Goal: Task Accomplishment & Management: Use online tool/utility

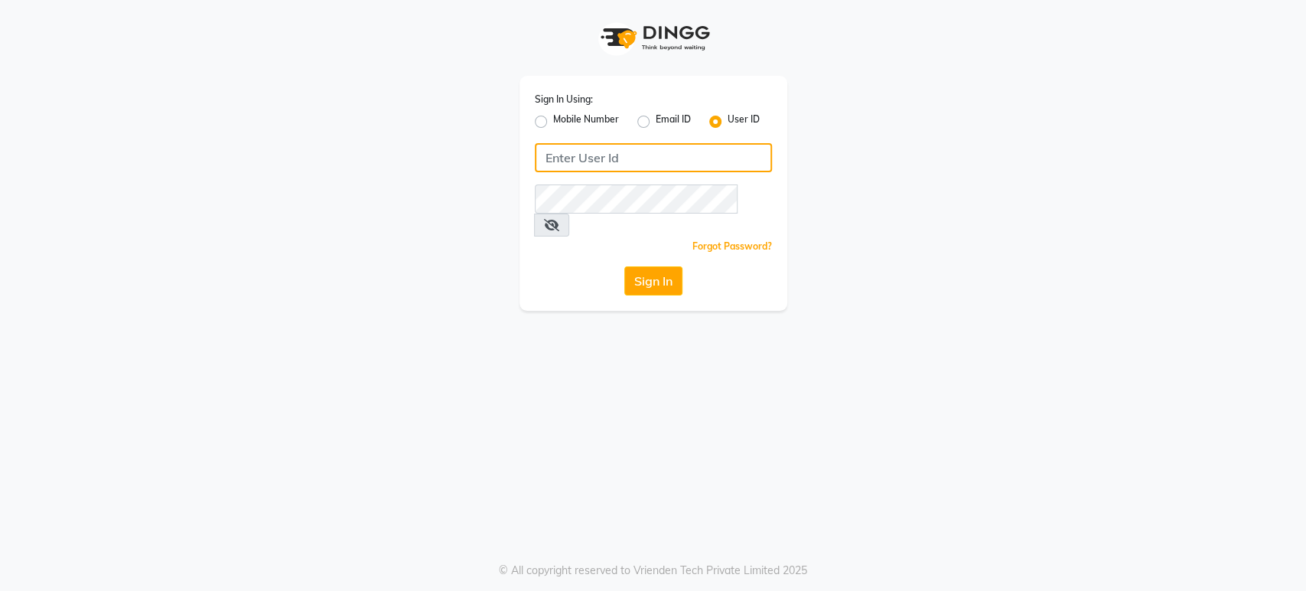
click at [639, 164] on input "Username" at bounding box center [653, 157] width 237 height 29
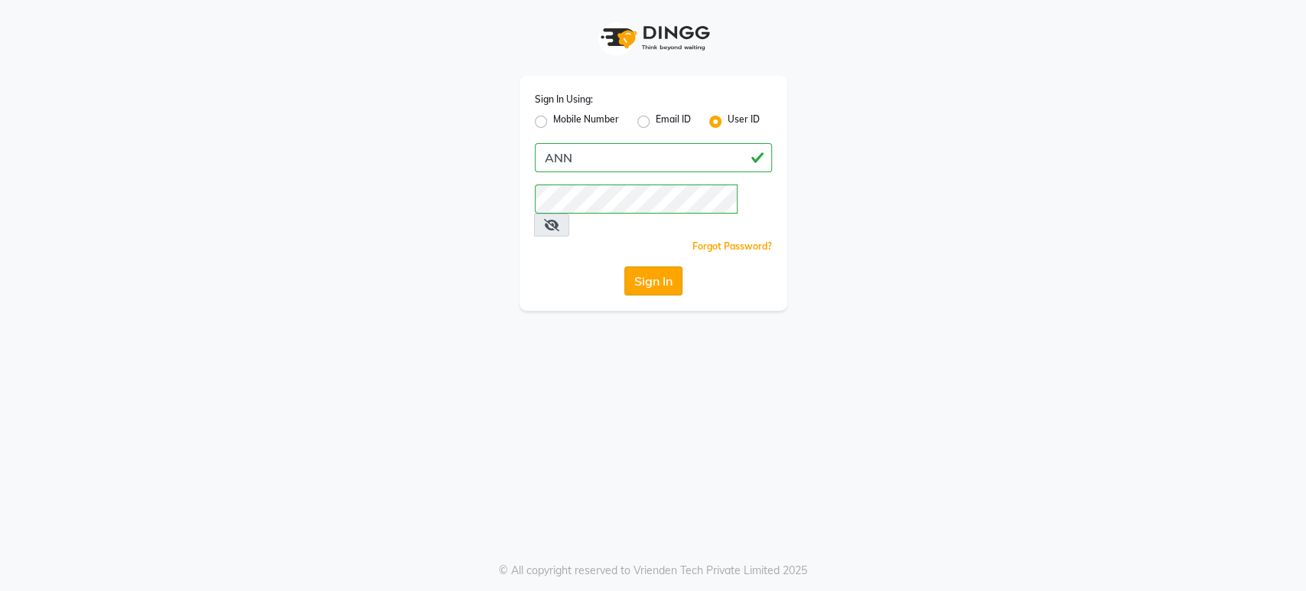
click at [661, 266] on button "Sign In" at bounding box center [653, 280] width 58 height 29
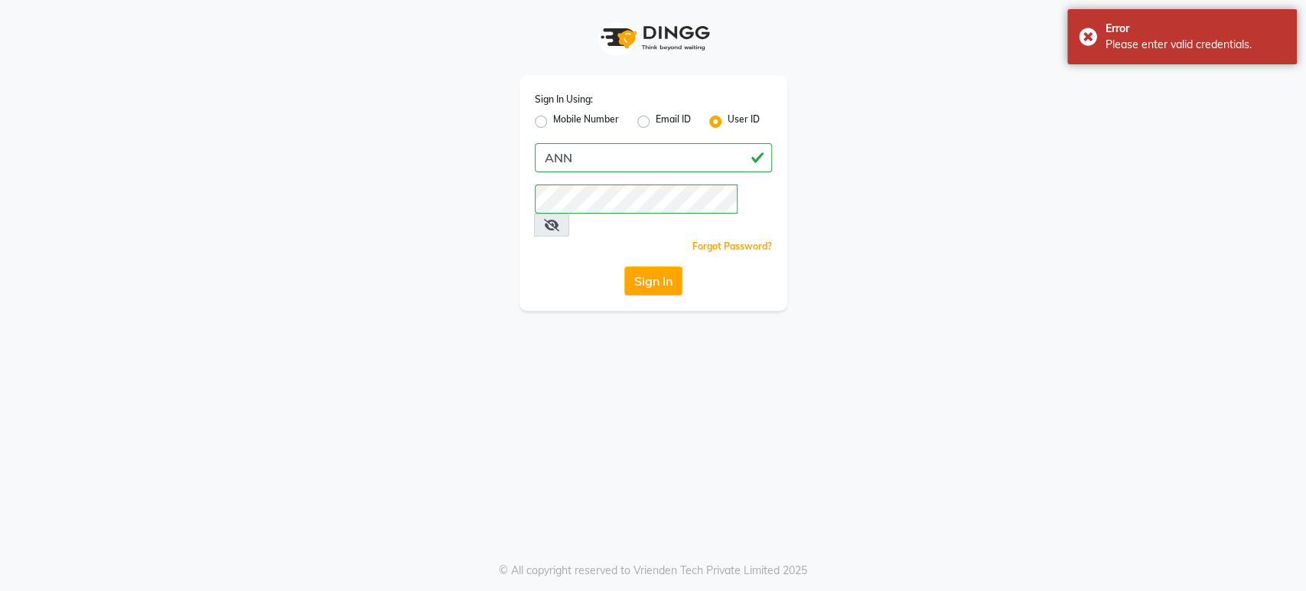
click at [611, 183] on div "Sign In Using: Mobile Number Email ID User ID [PERSON_NAME] Remember me Forgot …" at bounding box center [654, 193] width 268 height 235
click at [616, 157] on input "ANN" at bounding box center [653, 157] width 237 height 29
type input "A"
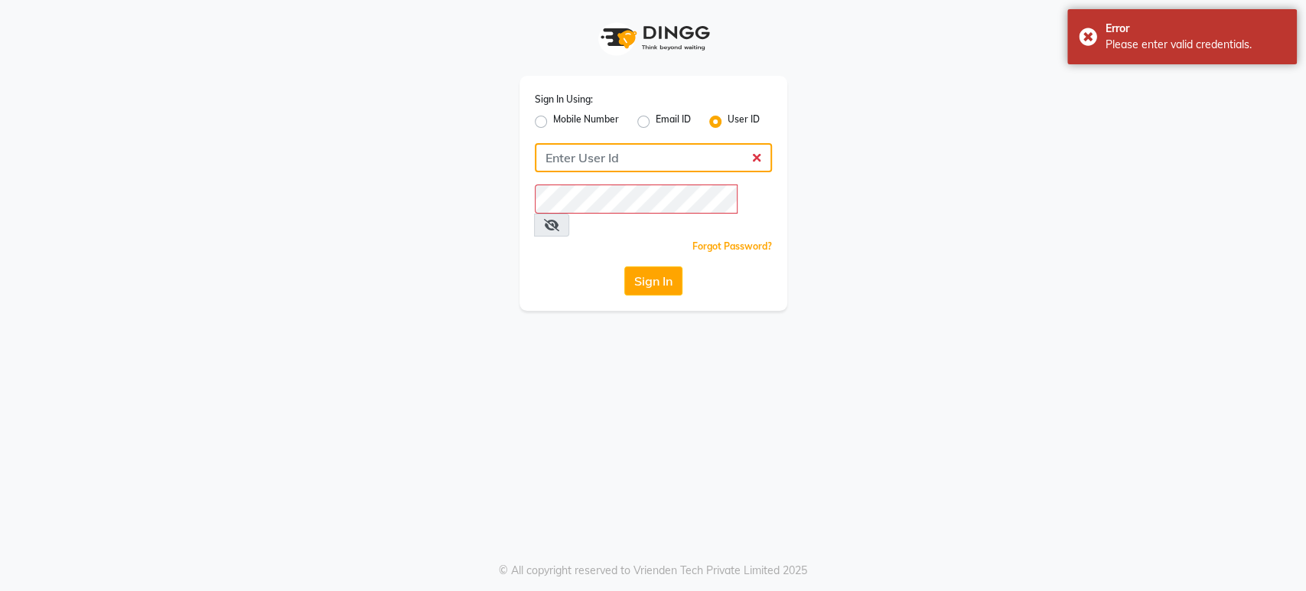
click at [599, 164] on input "Username" at bounding box center [653, 157] width 237 height 29
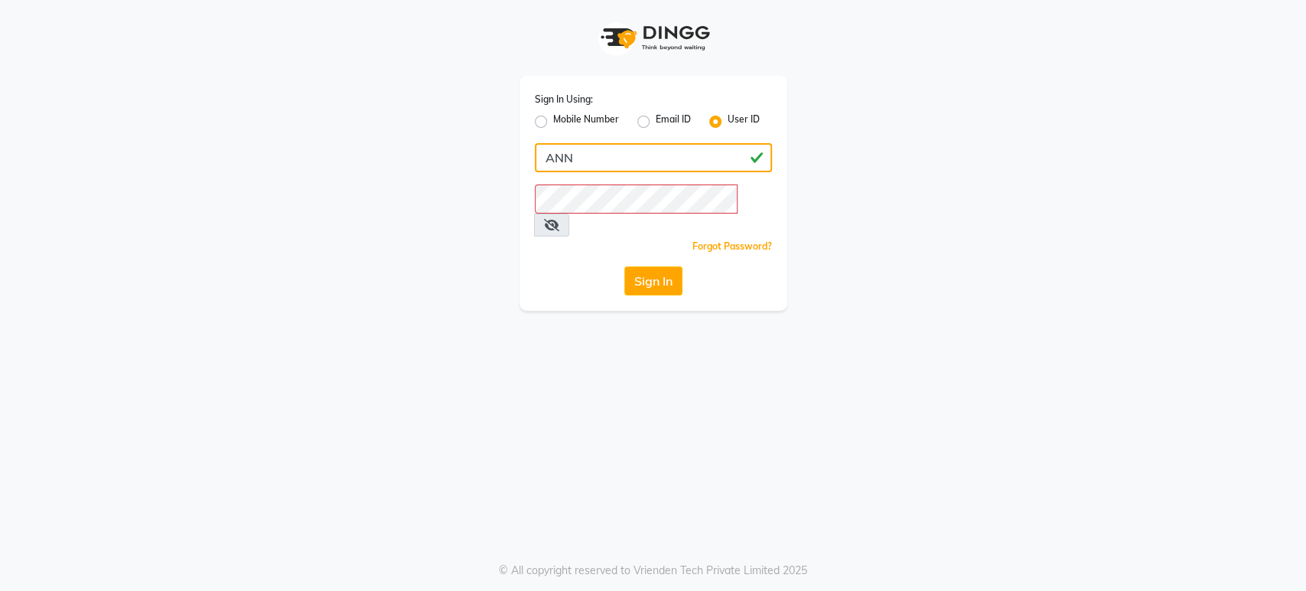
type input "ANN"
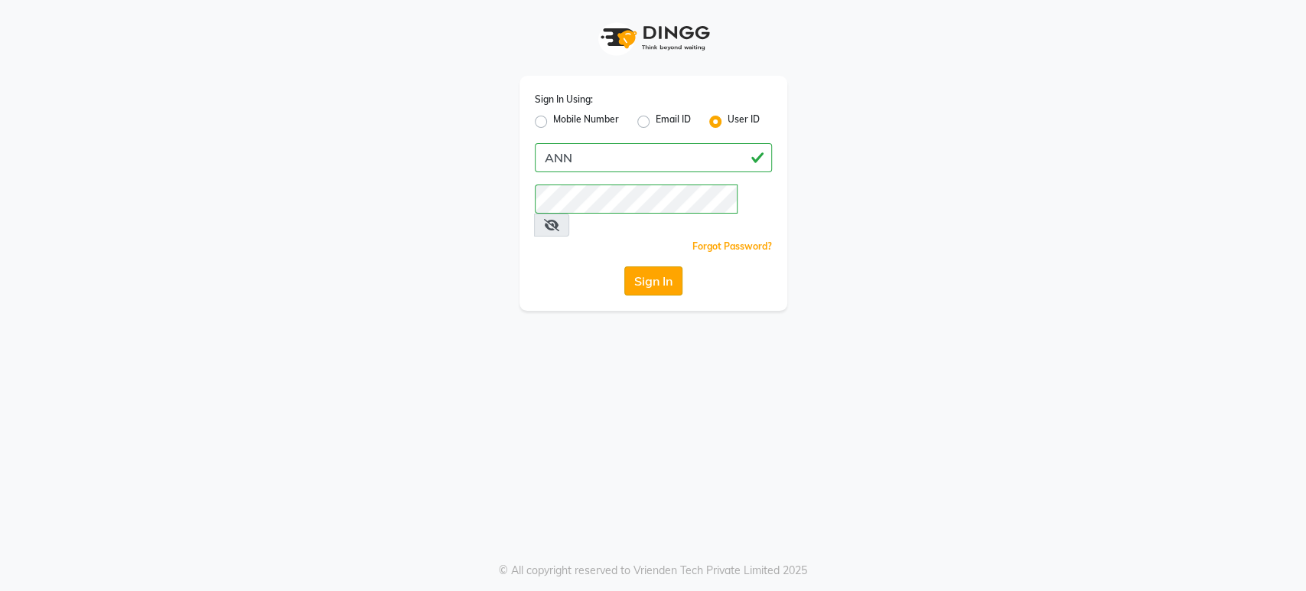
click at [634, 266] on button "Sign In" at bounding box center [653, 280] width 58 height 29
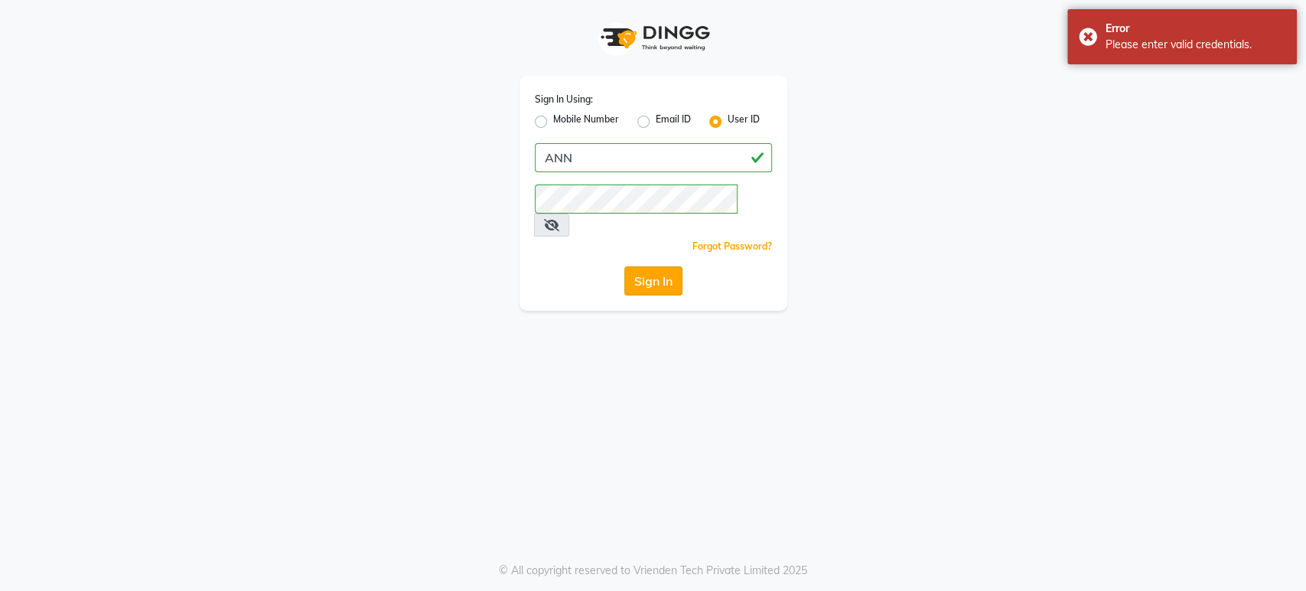
click at [627, 266] on button "Sign In" at bounding box center [653, 280] width 58 height 29
click at [418, 307] on div "Sign In Using: Mobile Number Email ID User ID ANN Remember me Forgot Password? …" at bounding box center [653, 295] width 1306 height 591
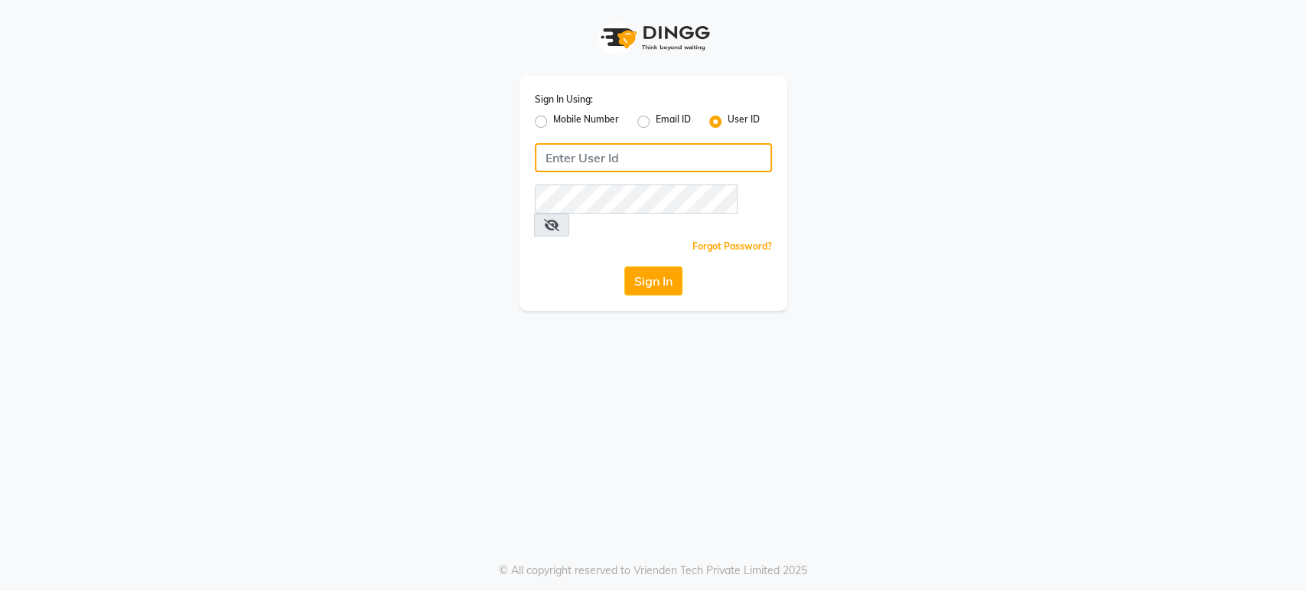
click at [610, 157] on input "Username" at bounding box center [653, 157] width 237 height 29
type input "A"
click at [573, 151] on input "Username" at bounding box center [653, 157] width 237 height 29
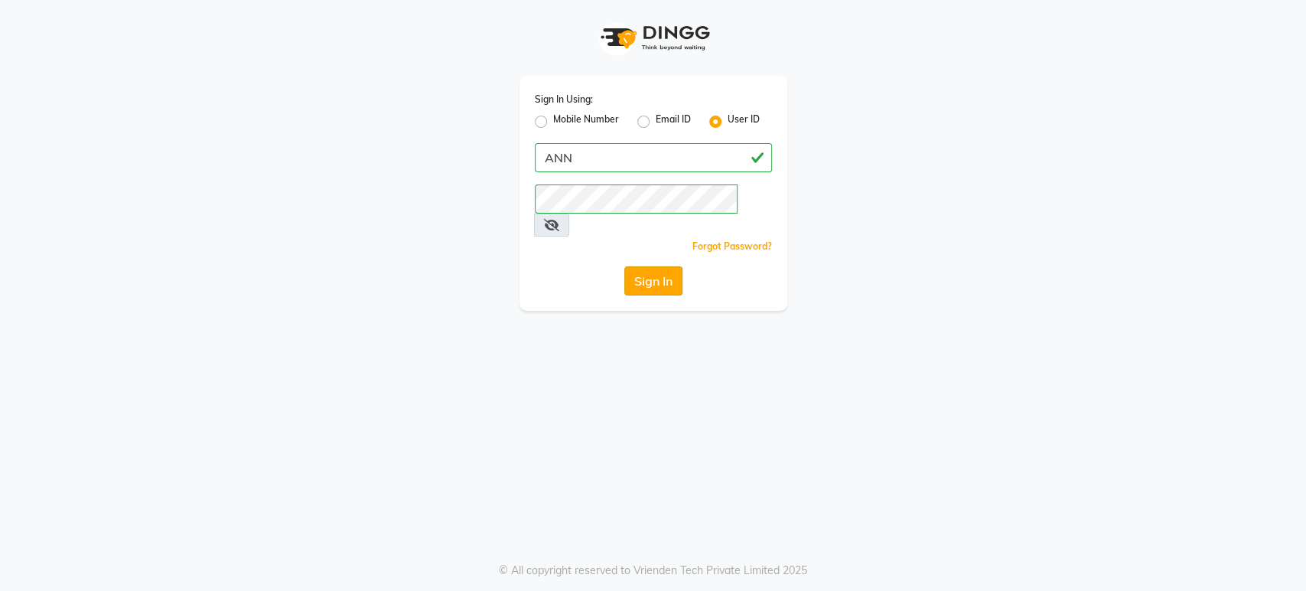
click at [657, 269] on button "Sign In" at bounding box center [653, 280] width 58 height 29
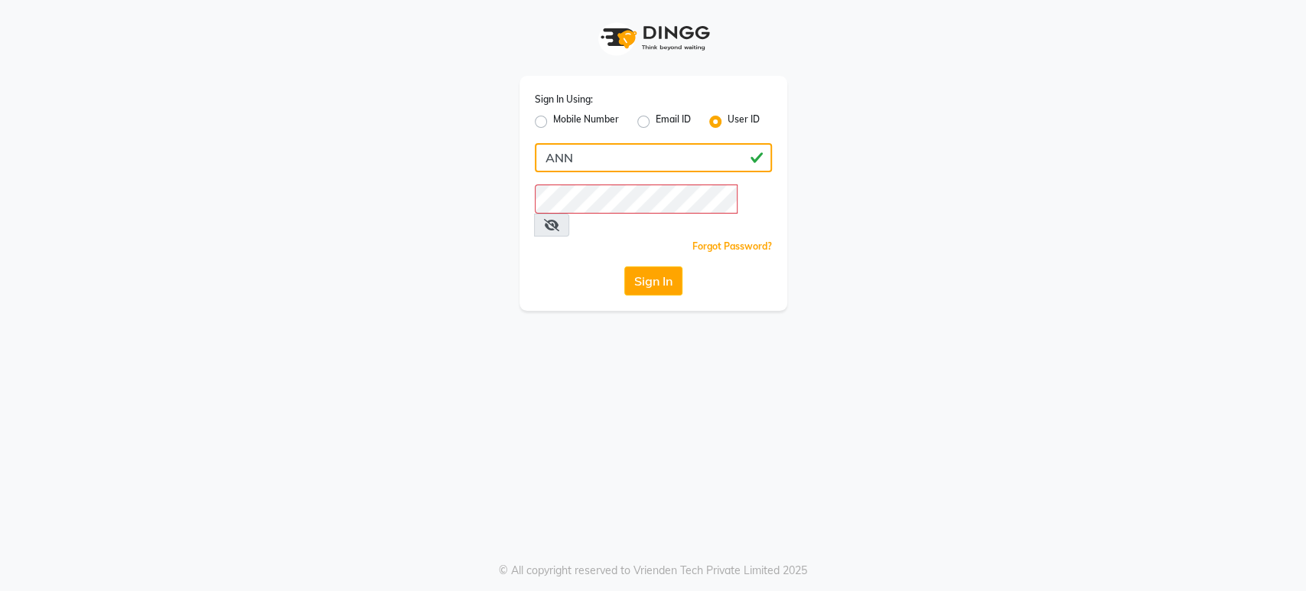
click at [630, 146] on input "ANN" at bounding box center [653, 157] width 237 height 29
type input "A"
click at [588, 156] on input "Username" at bounding box center [653, 157] width 237 height 29
type input "A"
click at [575, 170] on input "Username" at bounding box center [653, 157] width 237 height 29
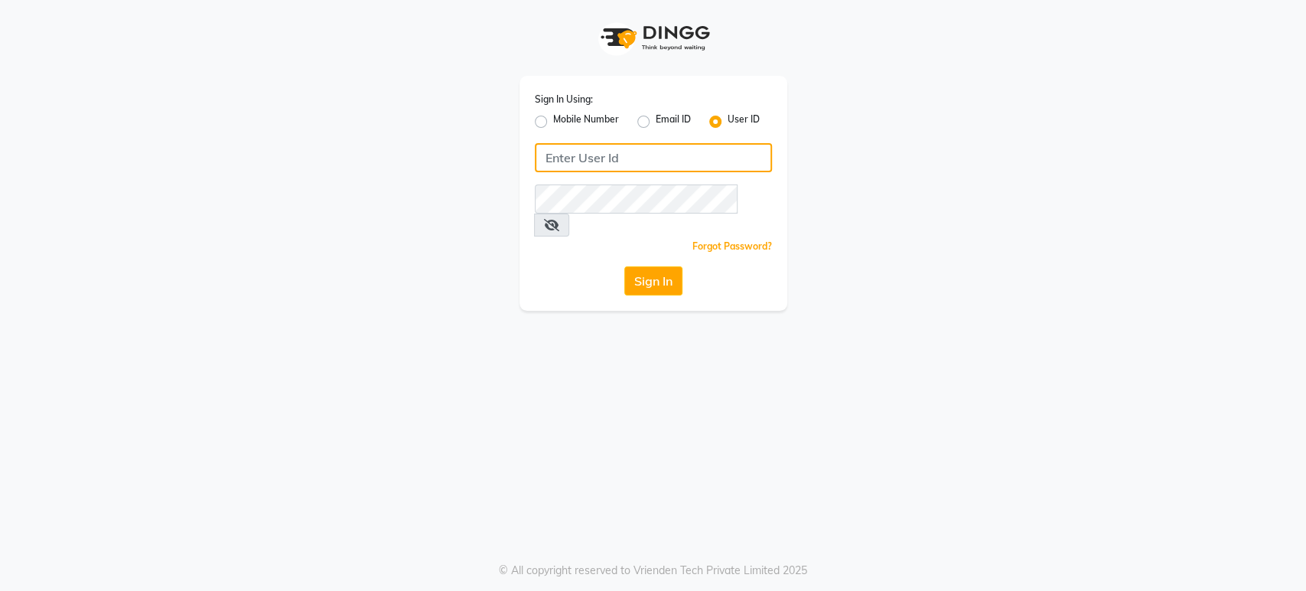
click at [616, 143] on input "Username" at bounding box center [653, 157] width 237 height 29
click at [581, 168] on input "a" at bounding box center [653, 157] width 237 height 29
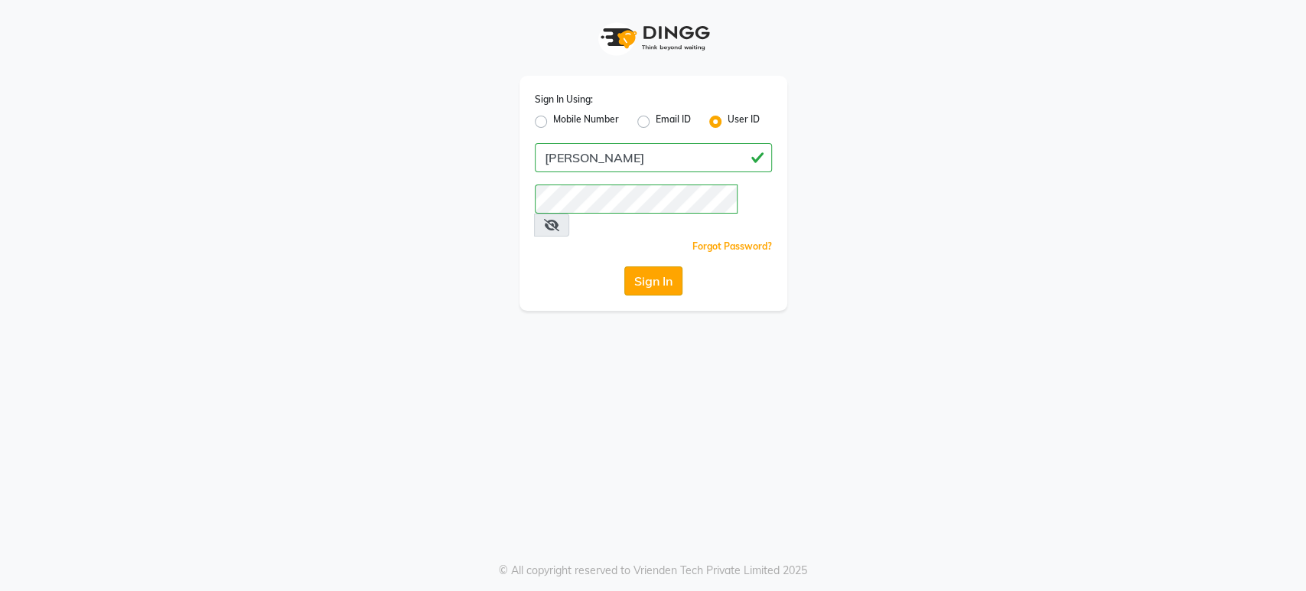
click at [650, 266] on button "Sign In" at bounding box center [653, 280] width 58 height 29
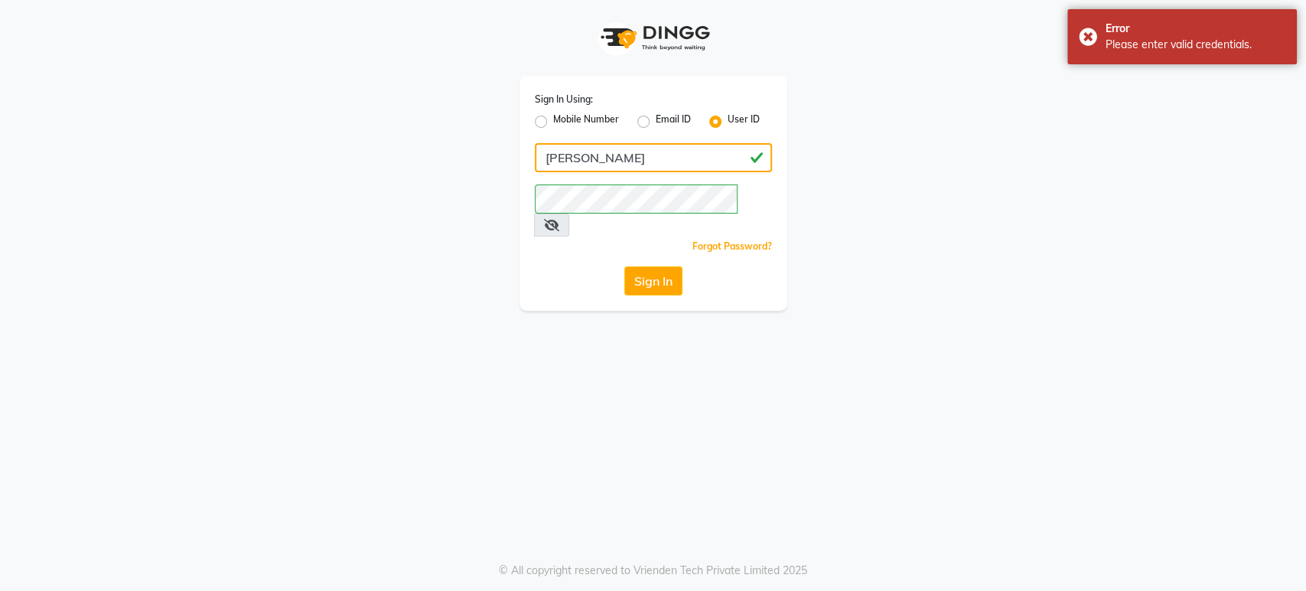
click at [649, 152] on input "[PERSON_NAME]" at bounding box center [653, 157] width 237 height 29
type input "a"
click at [609, 153] on input "Username" at bounding box center [653, 157] width 237 height 29
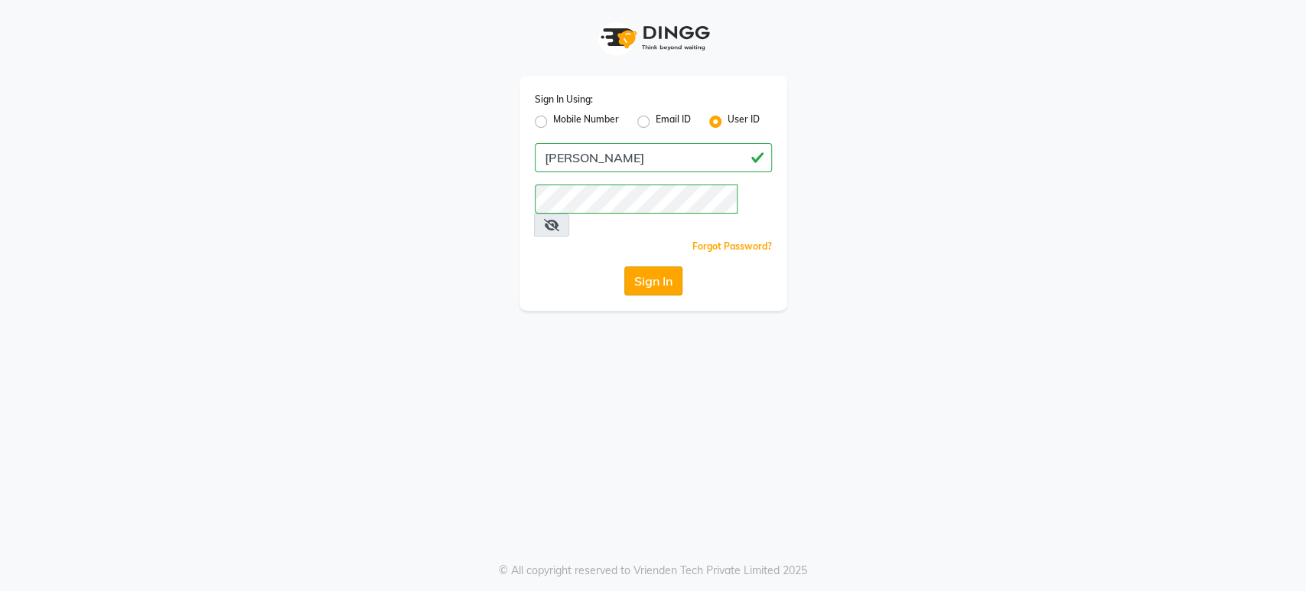
click at [628, 266] on button "Sign In" at bounding box center [653, 280] width 58 height 29
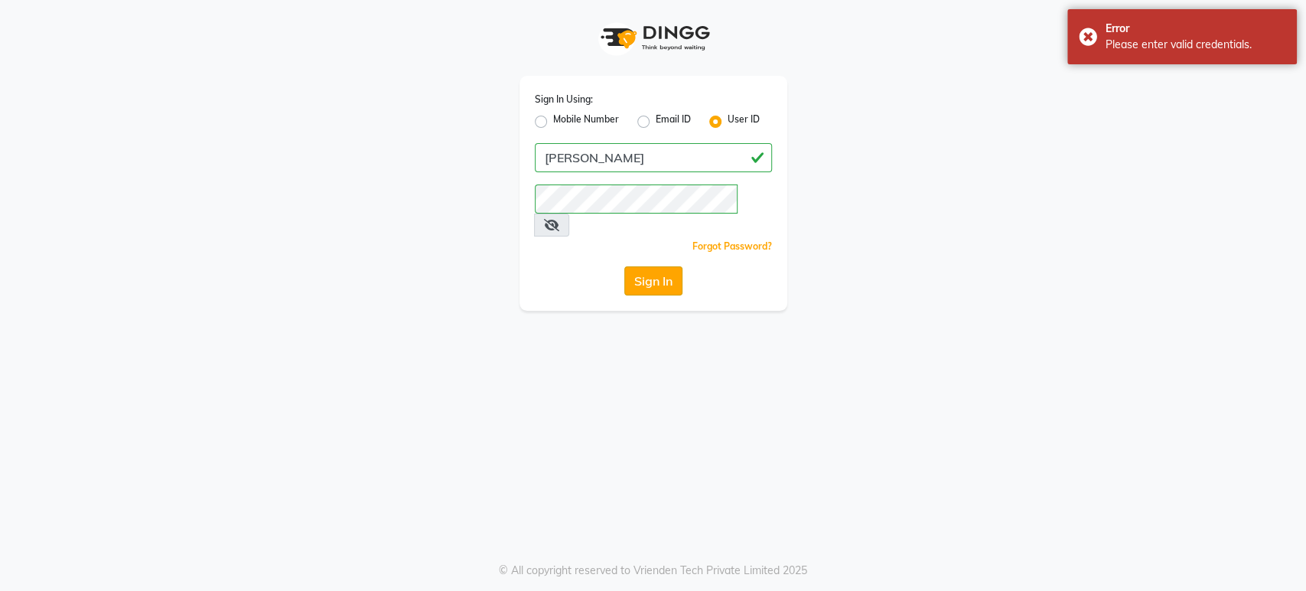
click at [650, 266] on button "Sign In" at bounding box center [653, 280] width 58 height 29
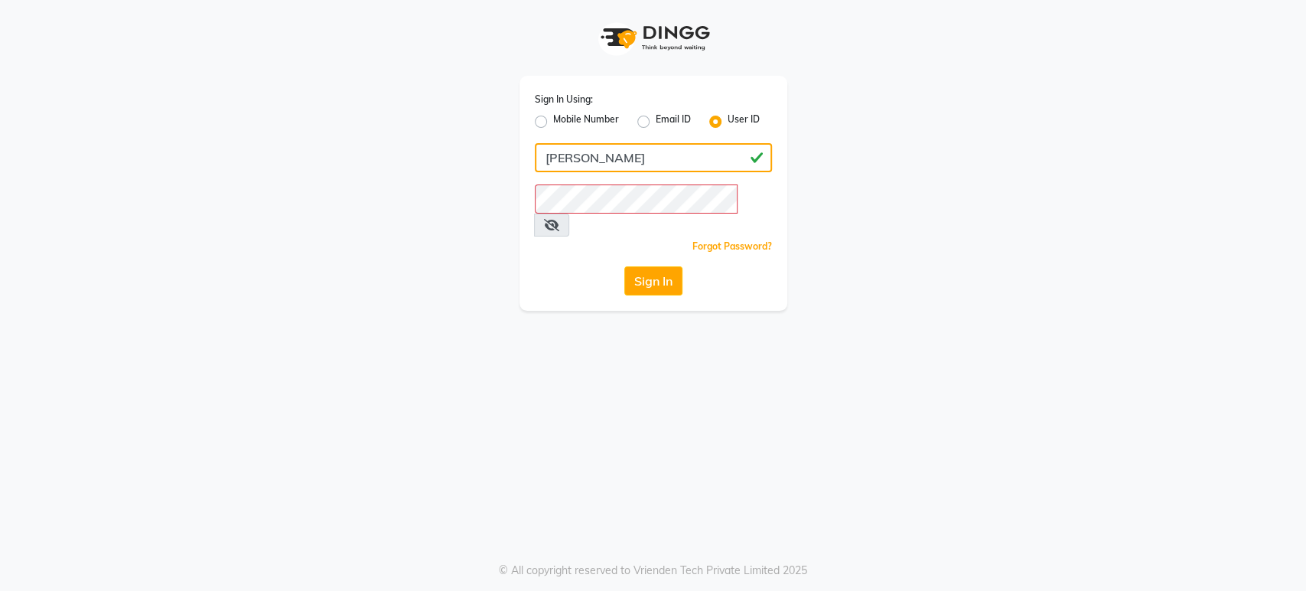
click at [643, 165] on input "[PERSON_NAME]" at bounding box center [653, 157] width 237 height 29
type input "a"
type input "[PERSON_NAME]"
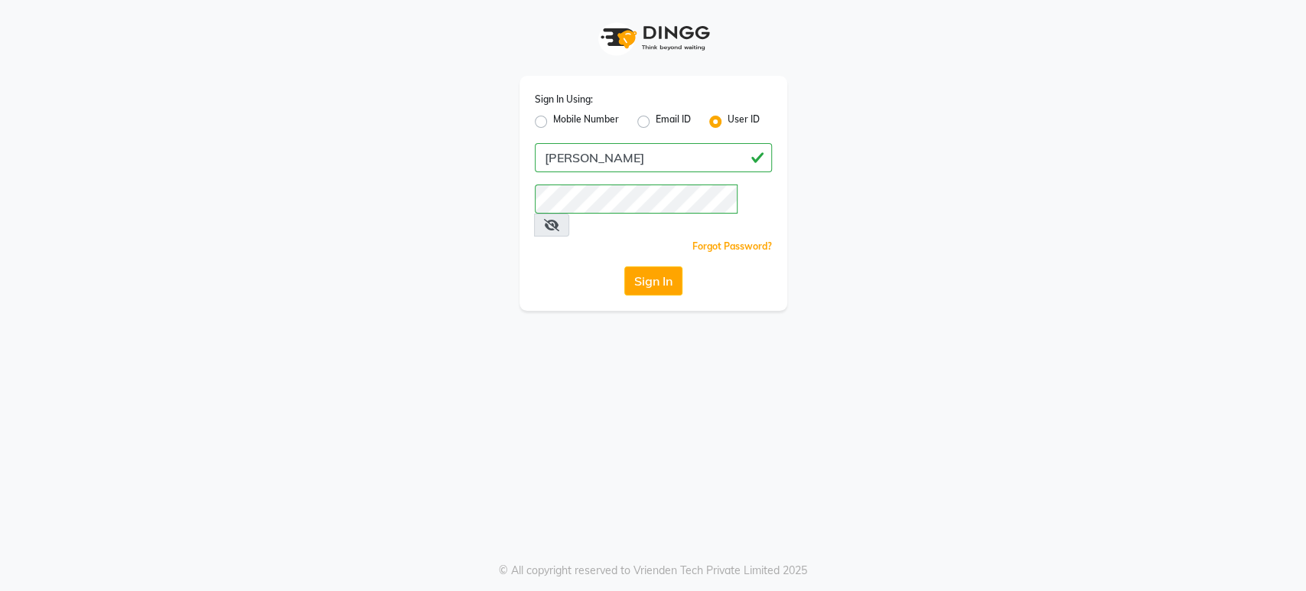
click at [559, 219] on icon at bounding box center [551, 225] width 15 height 12
click at [558, 219] on icon at bounding box center [551, 225] width 14 height 12
click at [559, 219] on icon at bounding box center [551, 225] width 15 height 12
click at [663, 266] on button "Sign In" at bounding box center [653, 280] width 58 height 29
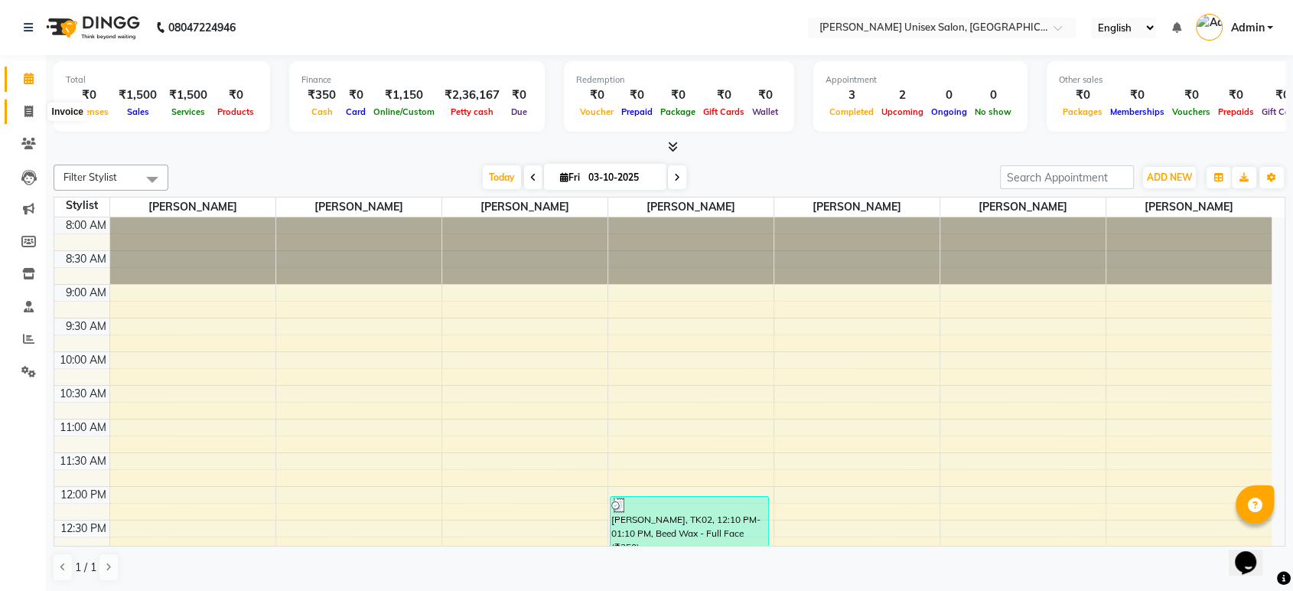
click at [37, 105] on span at bounding box center [28, 112] width 27 height 18
select select "7372"
select select "service"
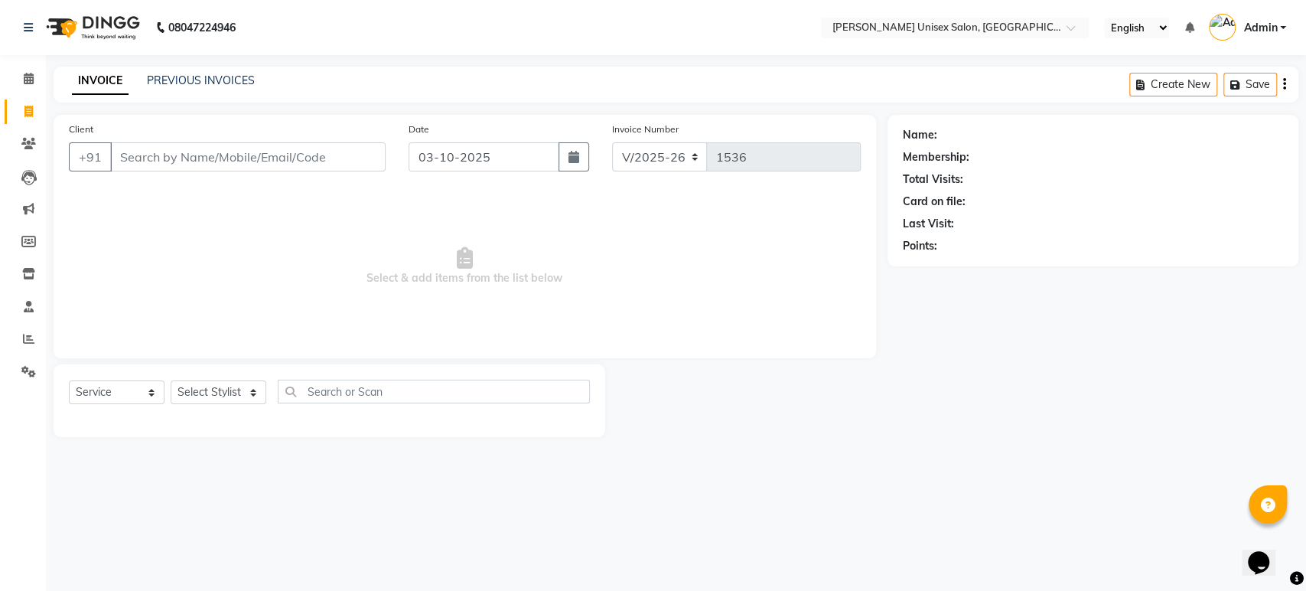
click at [138, 156] on input "Client" at bounding box center [247, 156] width 275 height 29
click at [206, 393] on select "Select Stylist [PERSON_NAME] [PERSON_NAME] [PERSON_NAME] Pooja [PERSON_NAME] AH…" at bounding box center [219, 392] width 96 height 24
select select "64437"
click at [171, 380] on select "Select Stylist [PERSON_NAME] [PERSON_NAME] [PERSON_NAME] Pooja [PERSON_NAME] AH…" at bounding box center [219, 392] width 96 height 24
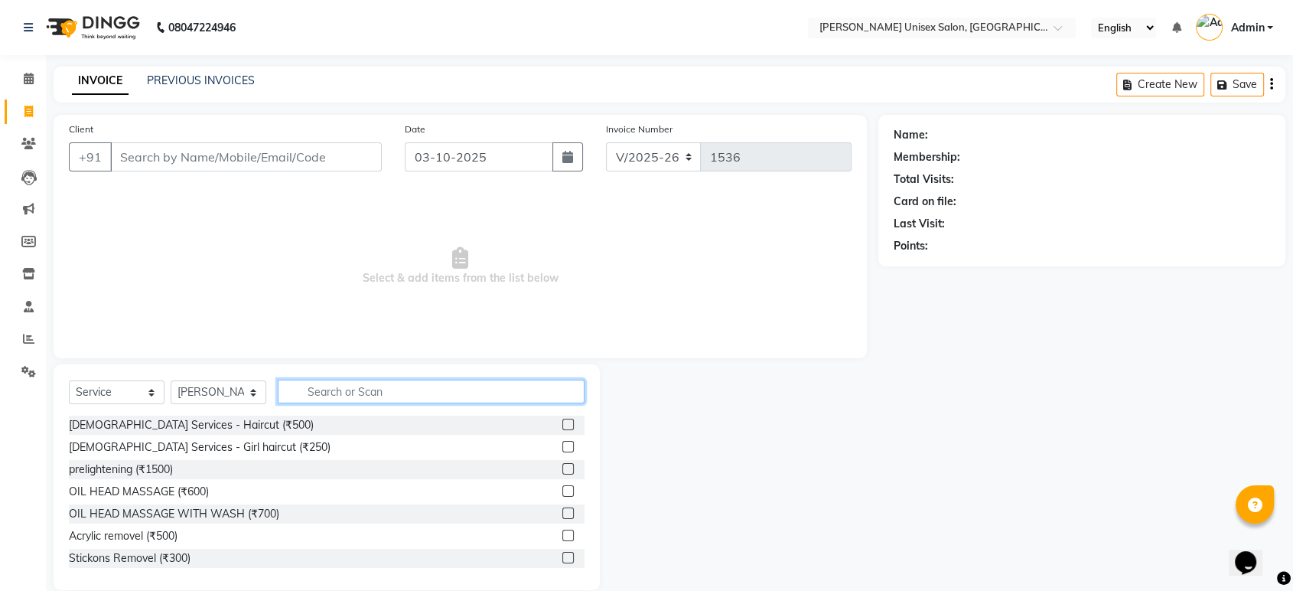
click at [337, 390] on input "text" at bounding box center [431, 391] width 307 height 24
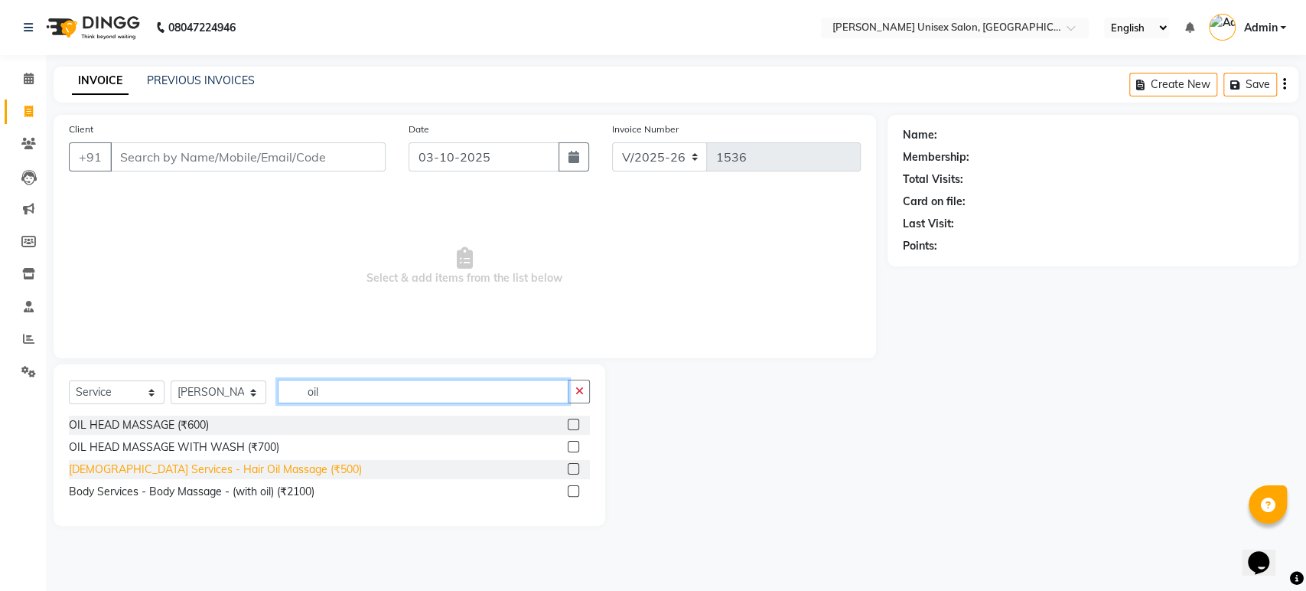
type input "oil"
click at [98, 464] on div "[DEMOGRAPHIC_DATA] Services - Hair Oil Massage (₹500)" at bounding box center [215, 469] width 293 height 16
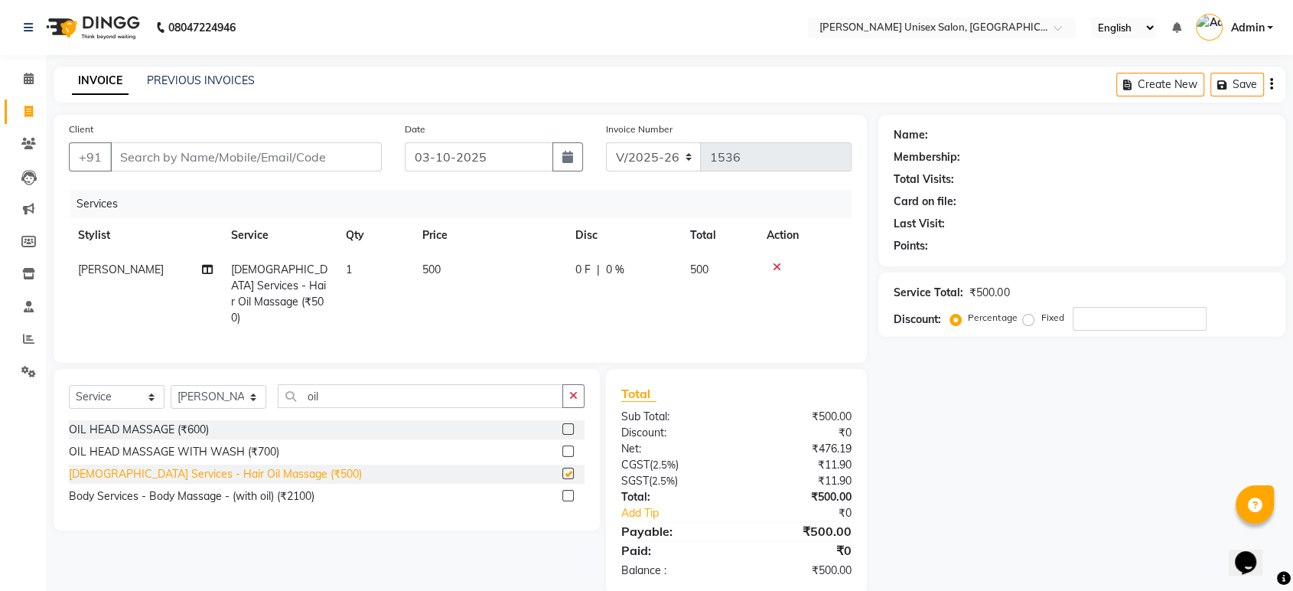
checkbox input "false"
click at [112, 427] on div "OIL HEAD MASSAGE (₹600)" at bounding box center [139, 430] width 140 height 16
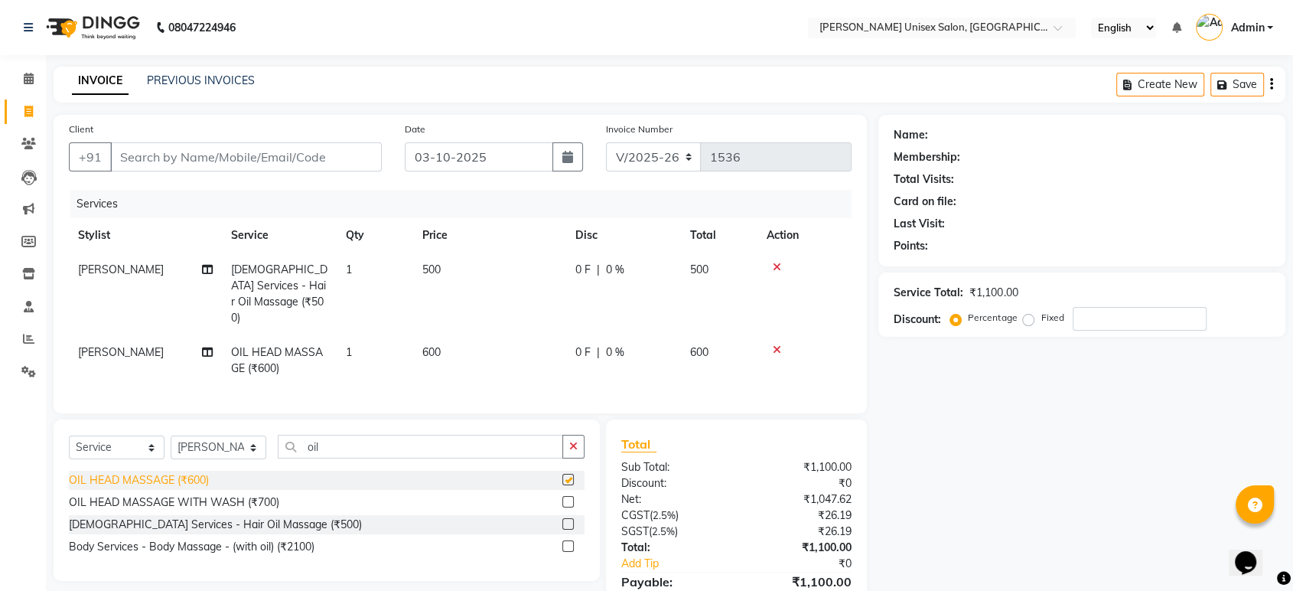
checkbox input "false"
click at [386, 439] on input "oil" at bounding box center [420, 447] width 285 height 24
type input "o"
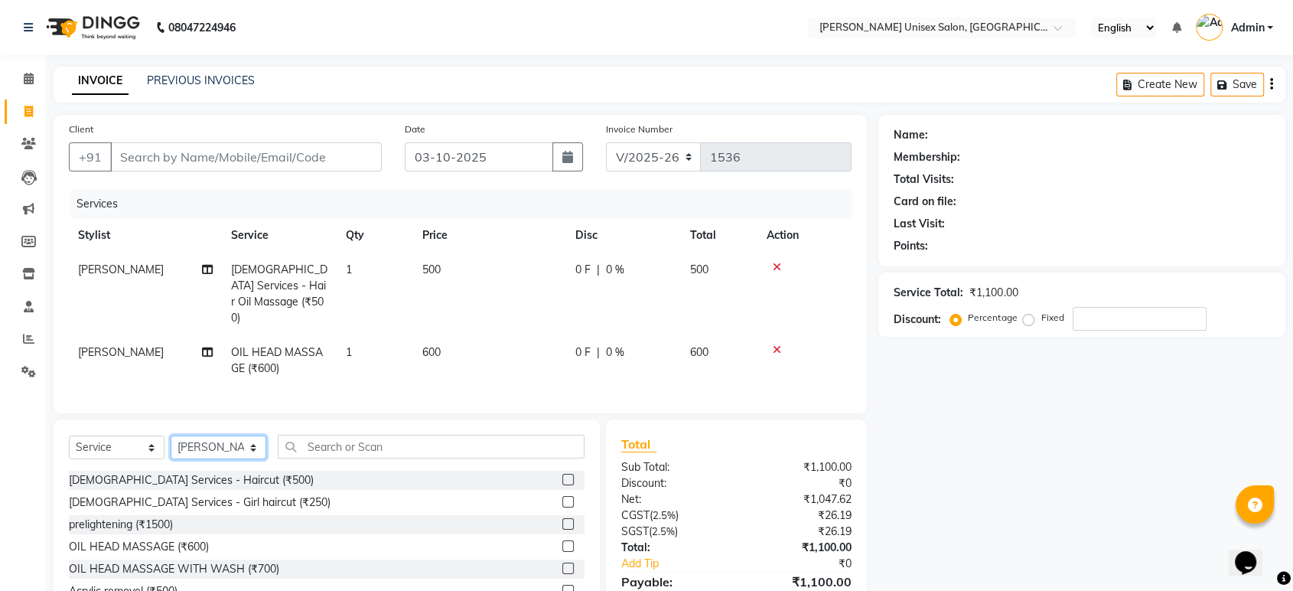
click at [225, 445] on select "Select Stylist [PERSON_NAME] [PERSON_NAME] [PERSON_NAME] Pooja [PERSON_NAME] AH…" at bounding box center [219, 447] width 96 height 24
select select "64435"
click at [171, 435] on select "Select Stylist [PERSON_NAME] [PERSON_NAME] [PERSON_NAME] Pooja [PERSON_NAME] AH…" at bounding box center [219, 447] width 96 height 24
click at [345, 430] on div "Select Service Product Membership Package Voucher Prepaid Gift Card Select Styl…" at bounding box center [327, 532] width 546 height 226
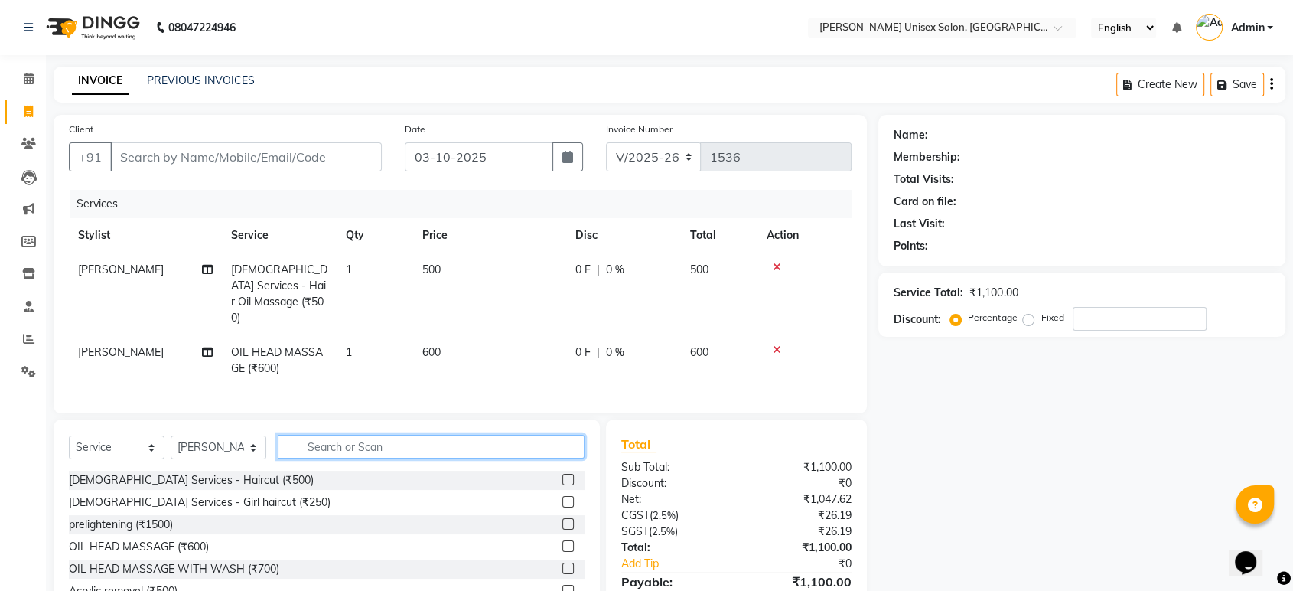
click at [346, 438] on input "text" at bounding box center [431, 447] width 307 height 24
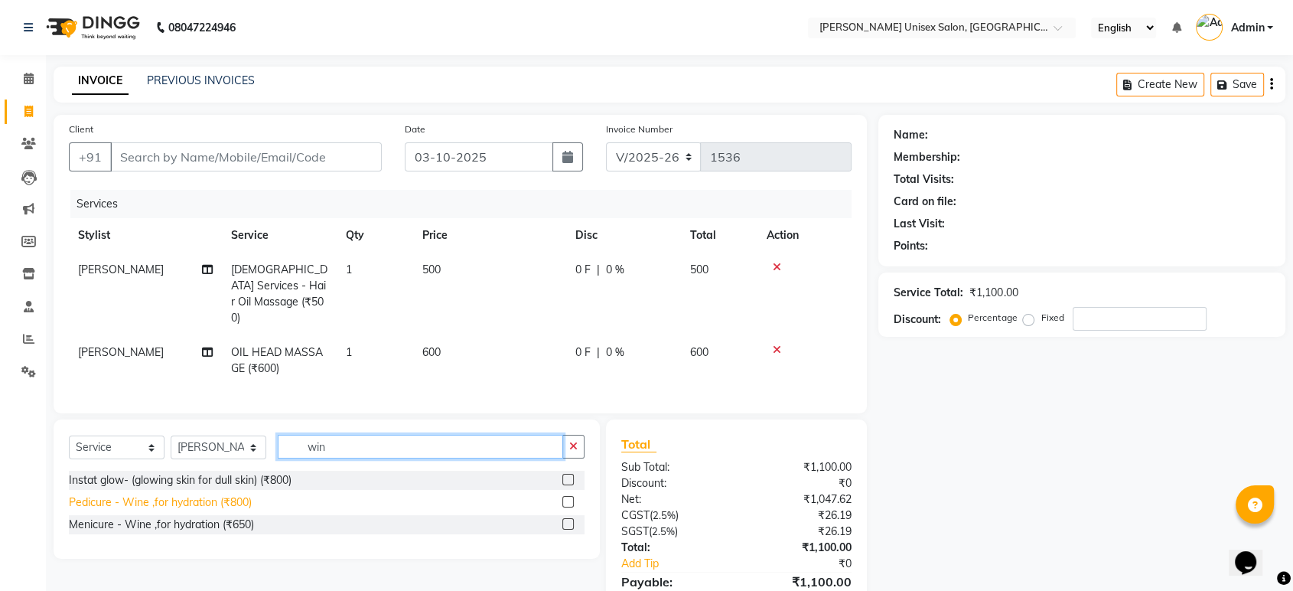
type input "win"
click at [104, 495] on div "Pedicure - Wine ,for hydration (₹800)" at bounding box center [160, 502] width 183 height 16
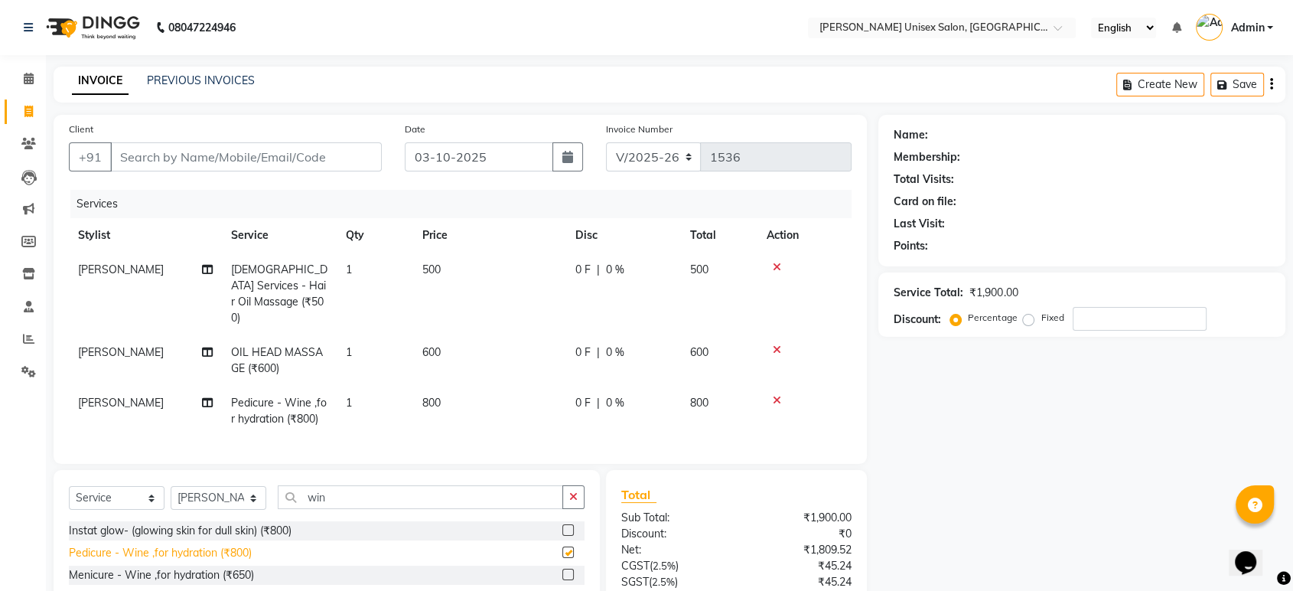
checkbox input "false"
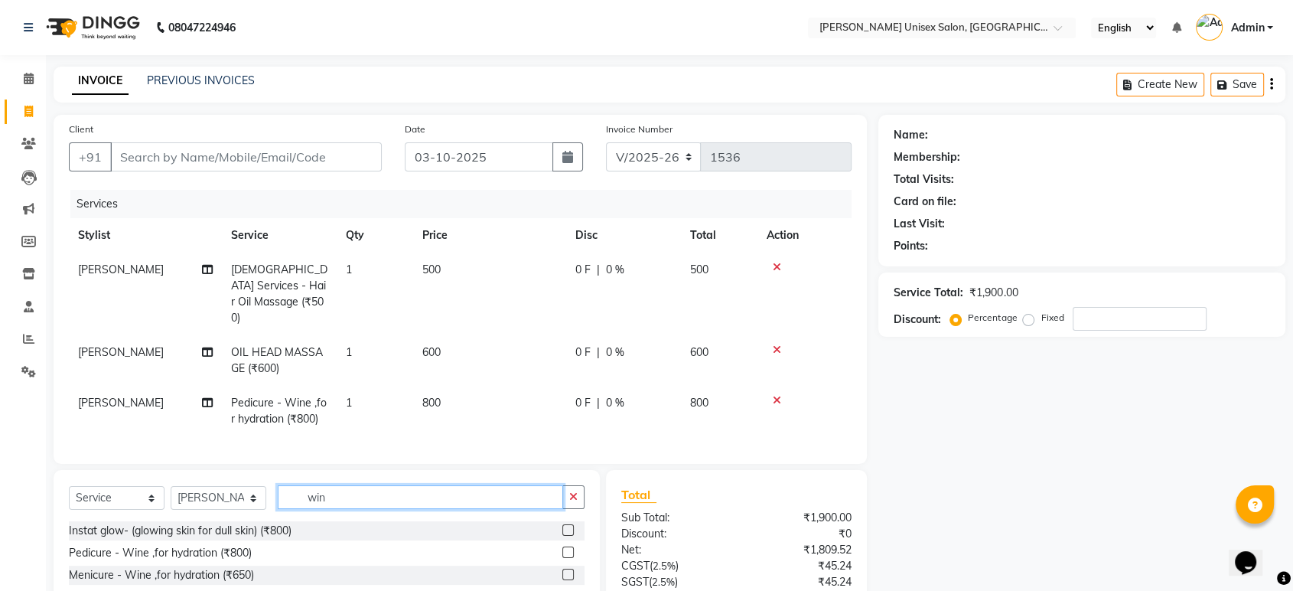
click at [366, 489] on input "win" at bounding box center [420, 497] width 285 height 24
type input "w"
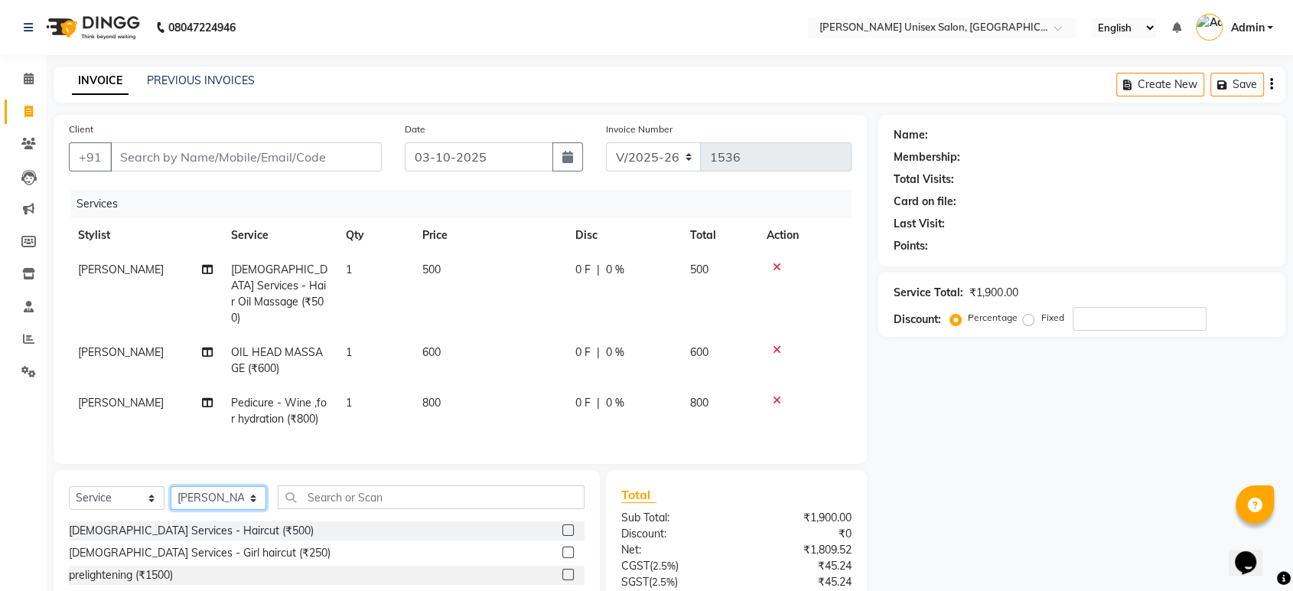
click at [225, 491] on select "Select Stylist [PERSON_NAME] [PERSON_NAME] [PERSON_NAME] Pooja [PERSON_NAME] AH…" at bounding box center [219, 498] width 96 height 24
select select "64436"
click at [171, 486] on select "Select Stylist [PERSON_NAME] [PERSON_NAME] [PERSON_NAME] Pooja [PERSON_NAME] AH…" at bounding box center [219, 498] width 96 height 24
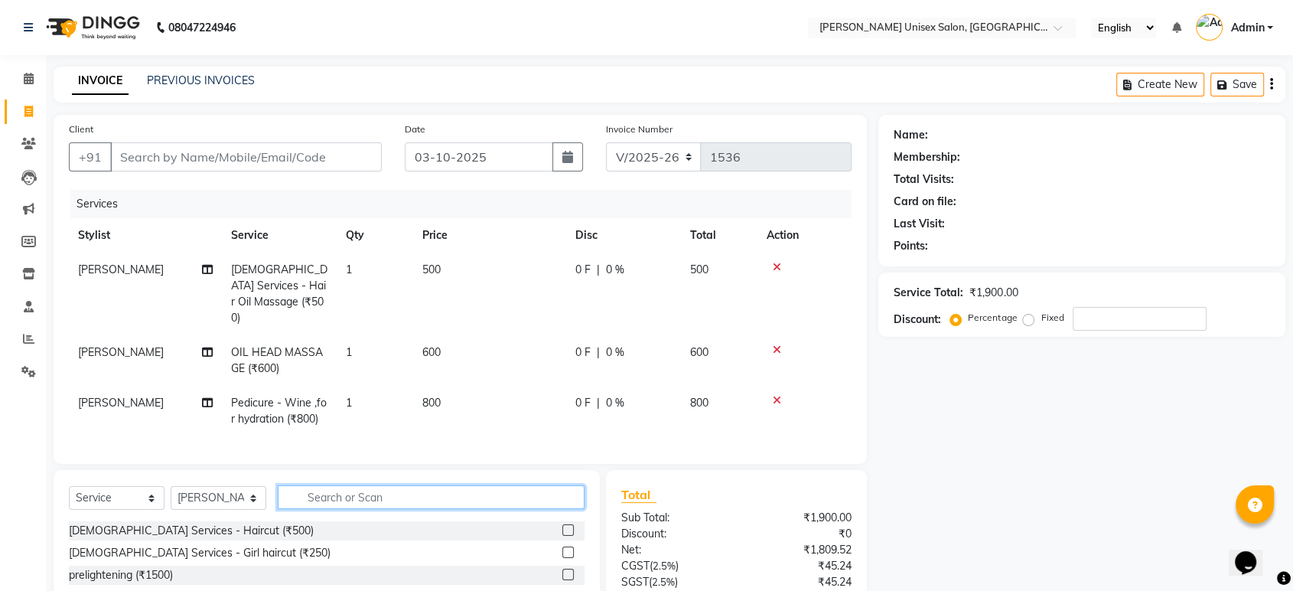
click at [343, 493] on input "text" at bounding box center [431, 497] width 307 height 24
type input "i"
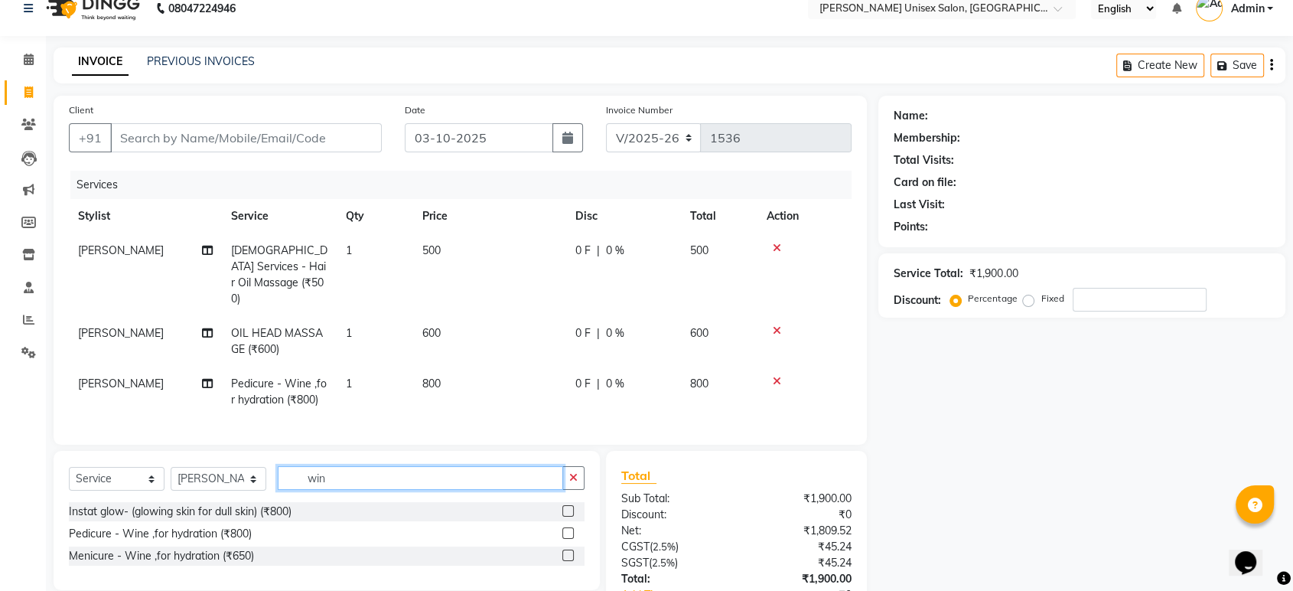
scroll to position [44, 0]
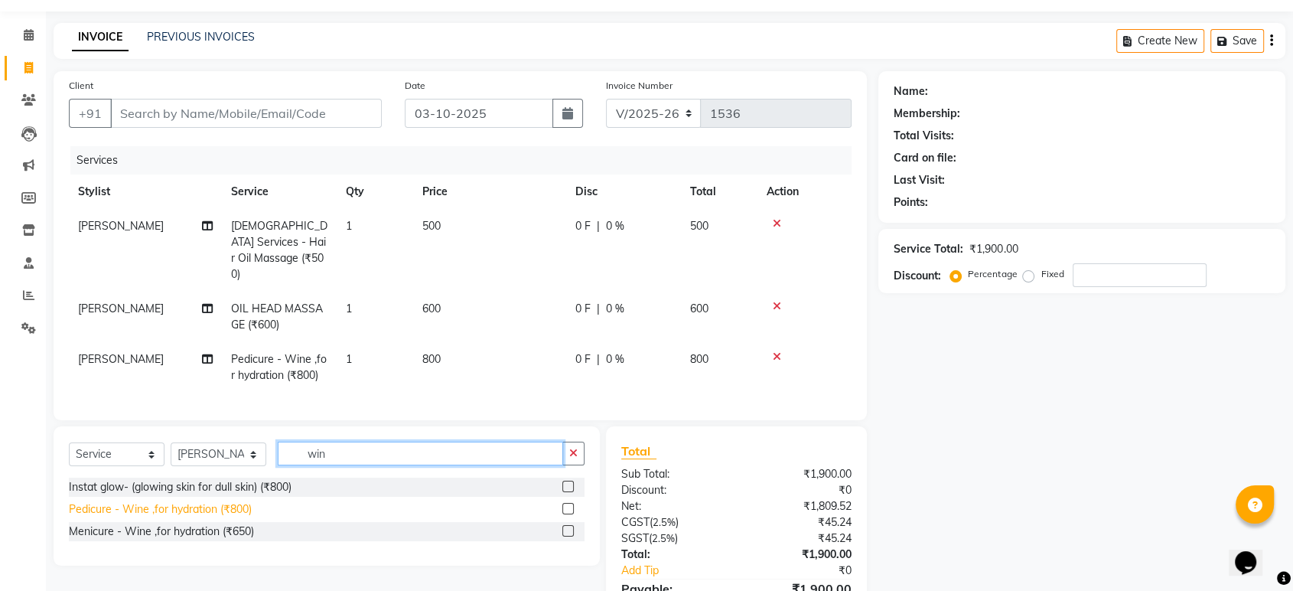
type input "win"
click at [110, 504] on div "Pedicure - Wine ,for hydration (₹800)" at bounding box center [160, 509] width 183 height 16
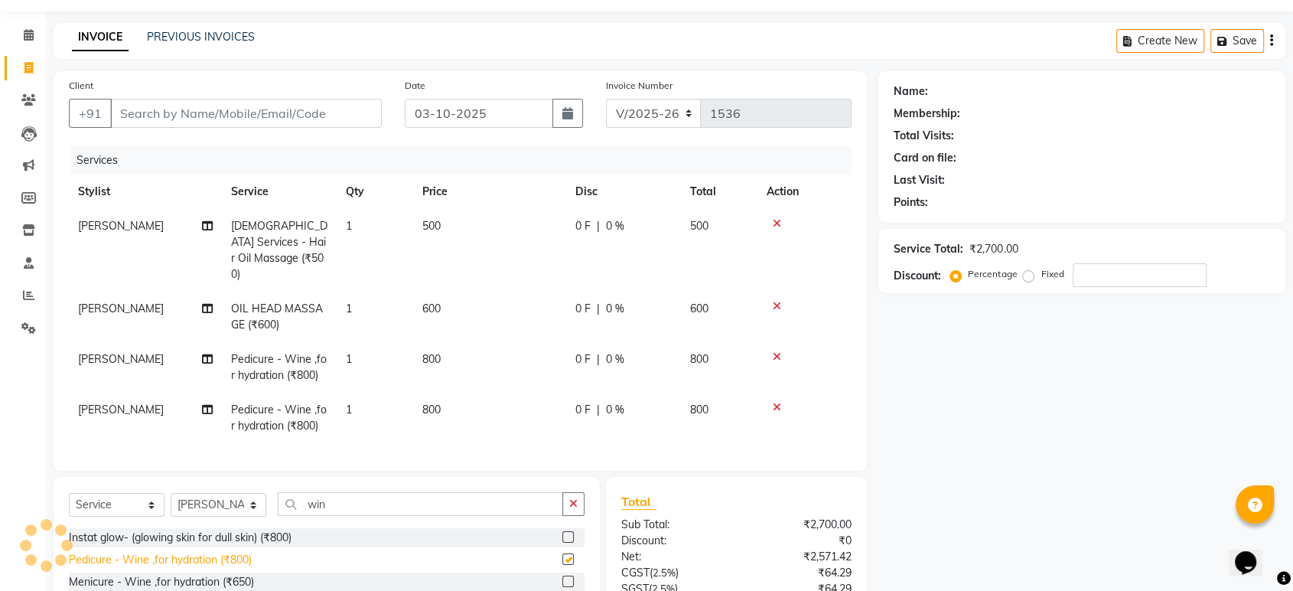
checkbox input "false"
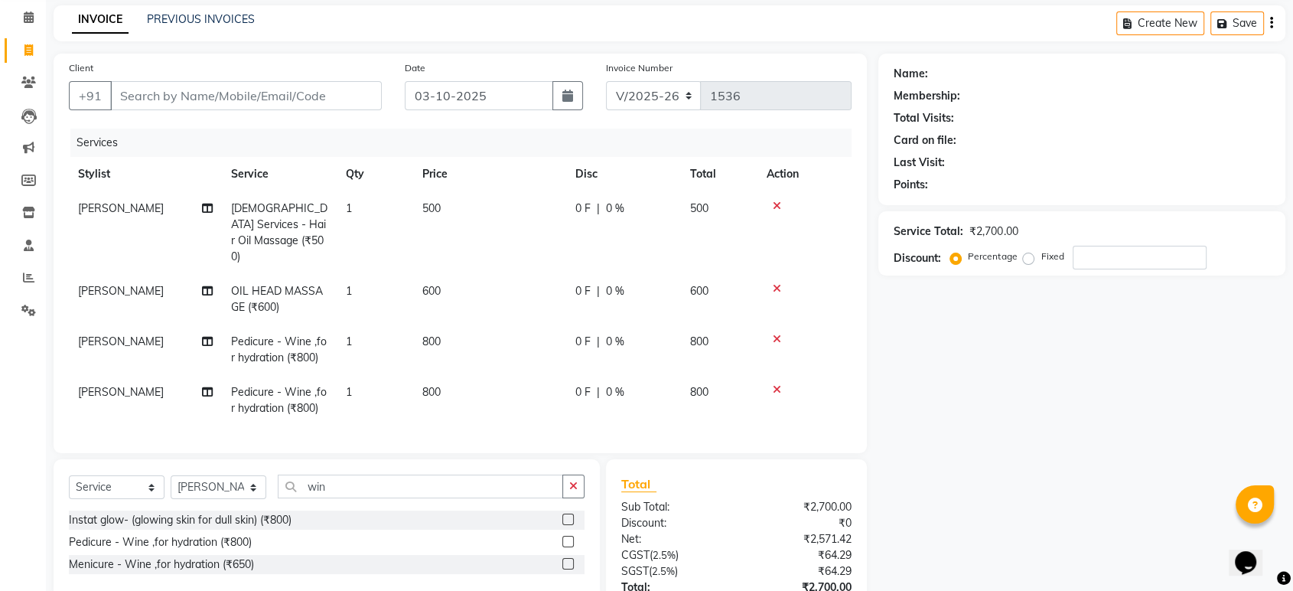
scroll to position [41, 0]
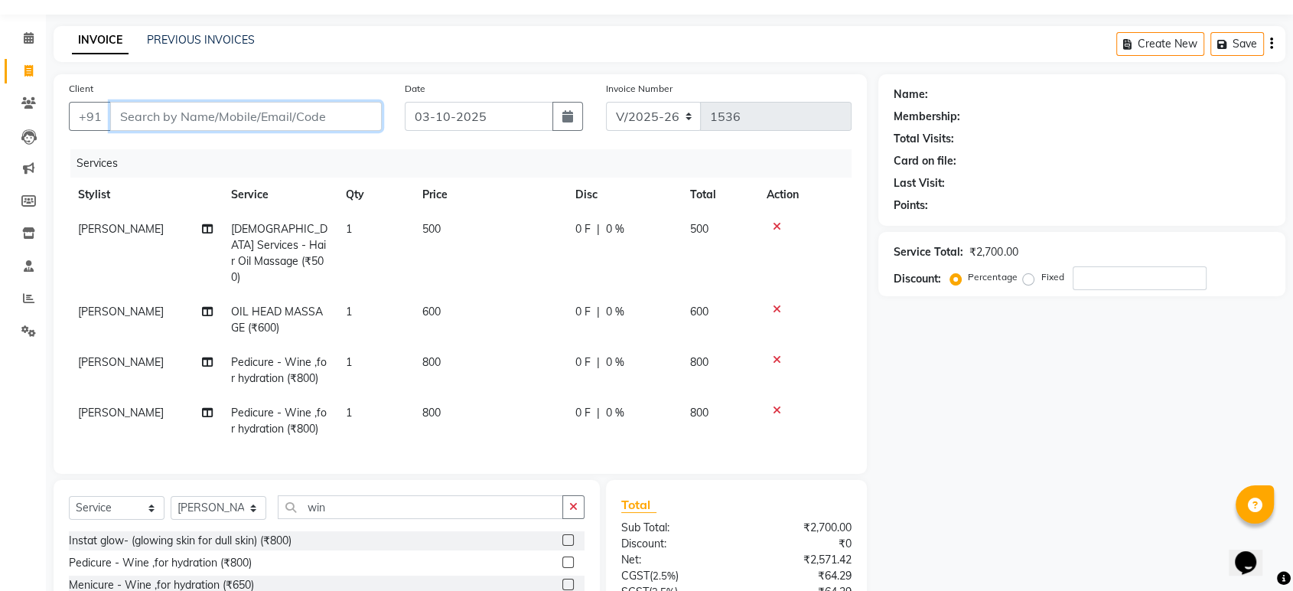
click at [276, 113] on input "Client" at bounding box center [246, 116] width 272 height 29
type input "t"
type input "0"
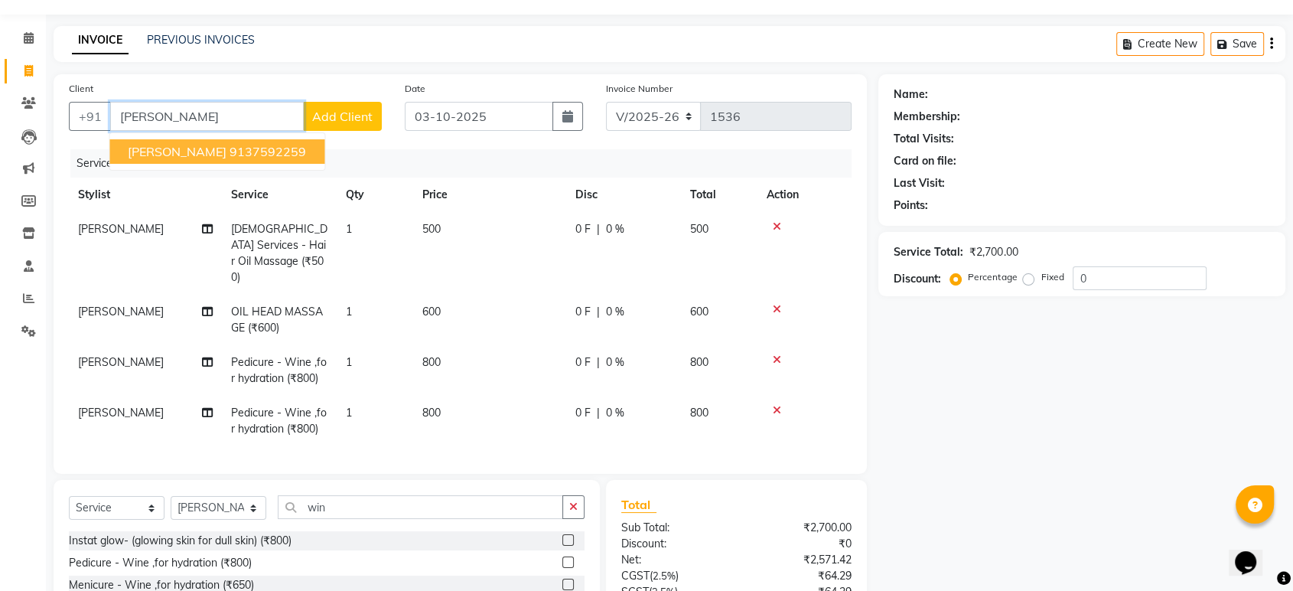
click at [240, 109] on input "[PERSON_NAME]" at bounding box center [207, 116] width 194 height 29
type input "t"
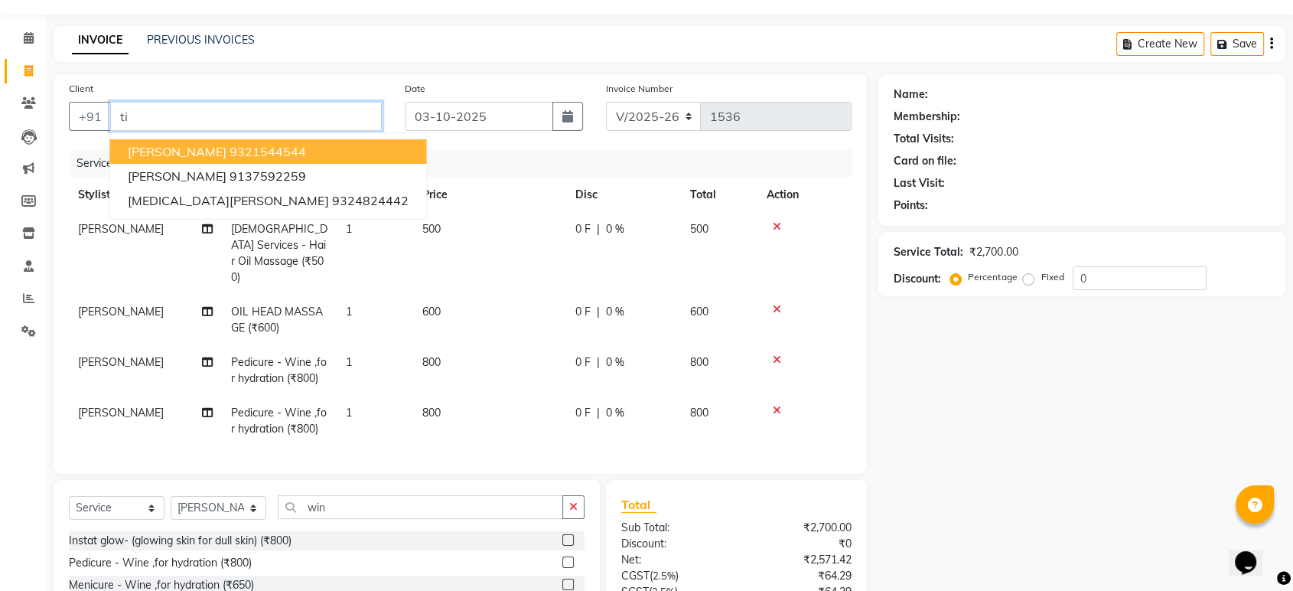
type input "t"
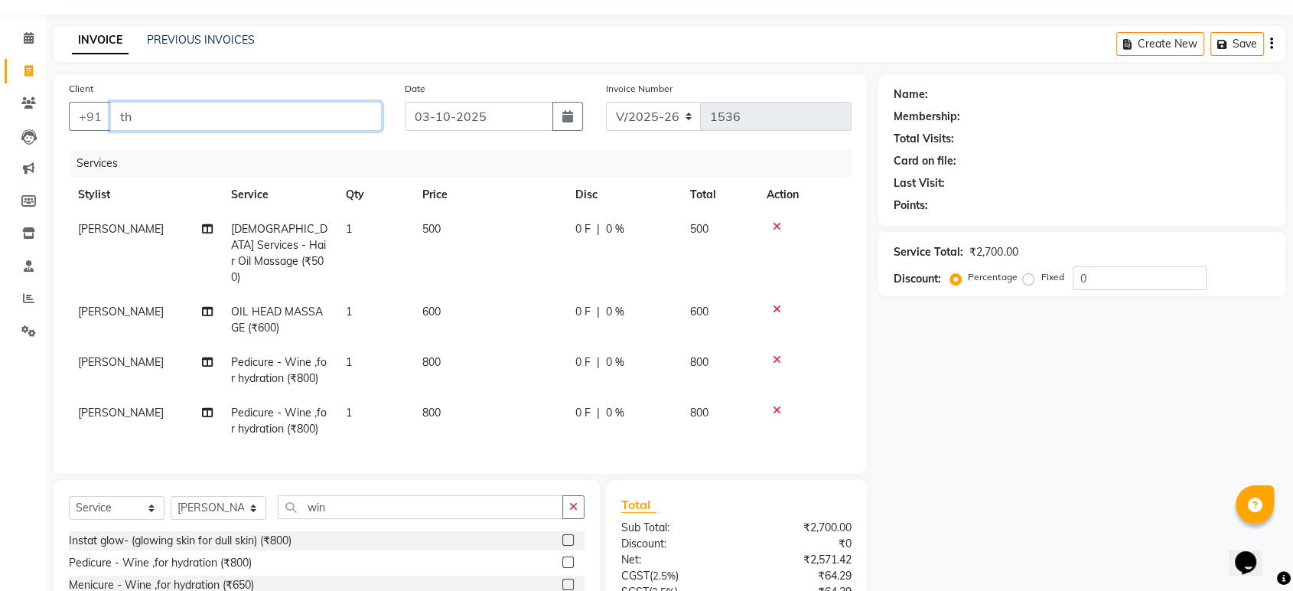
type input "t"
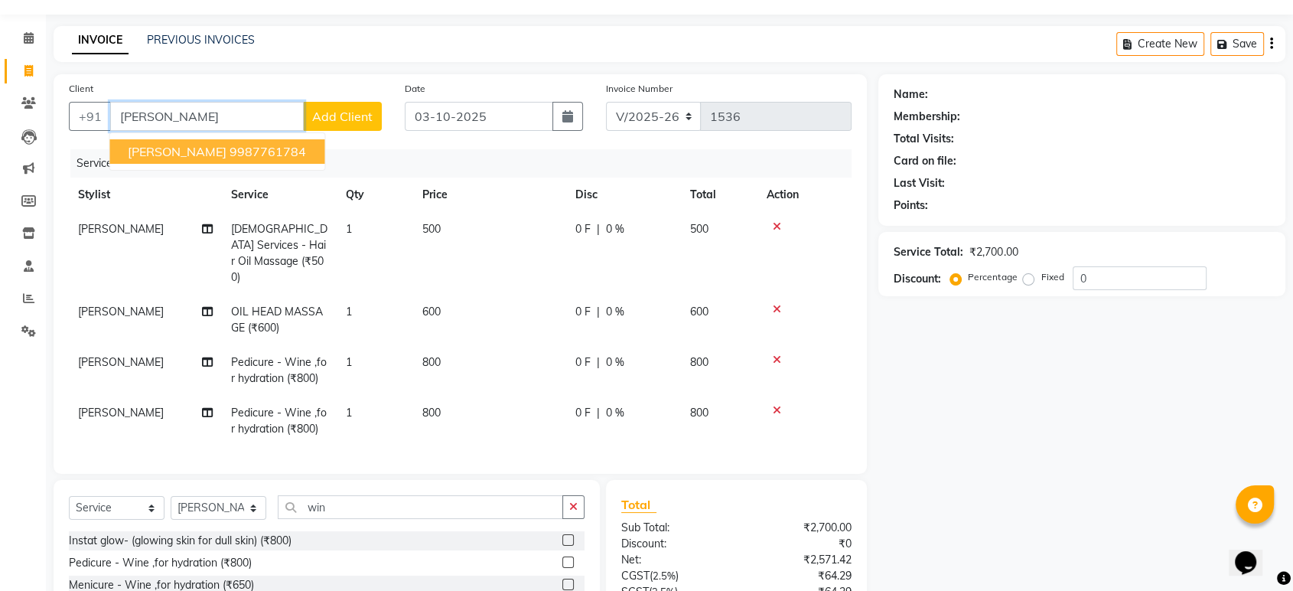
click at [286, 151] on ngb-highlight "9987761784" at bounding box center [268, 151] width 77 height 15
type input "9987761784"
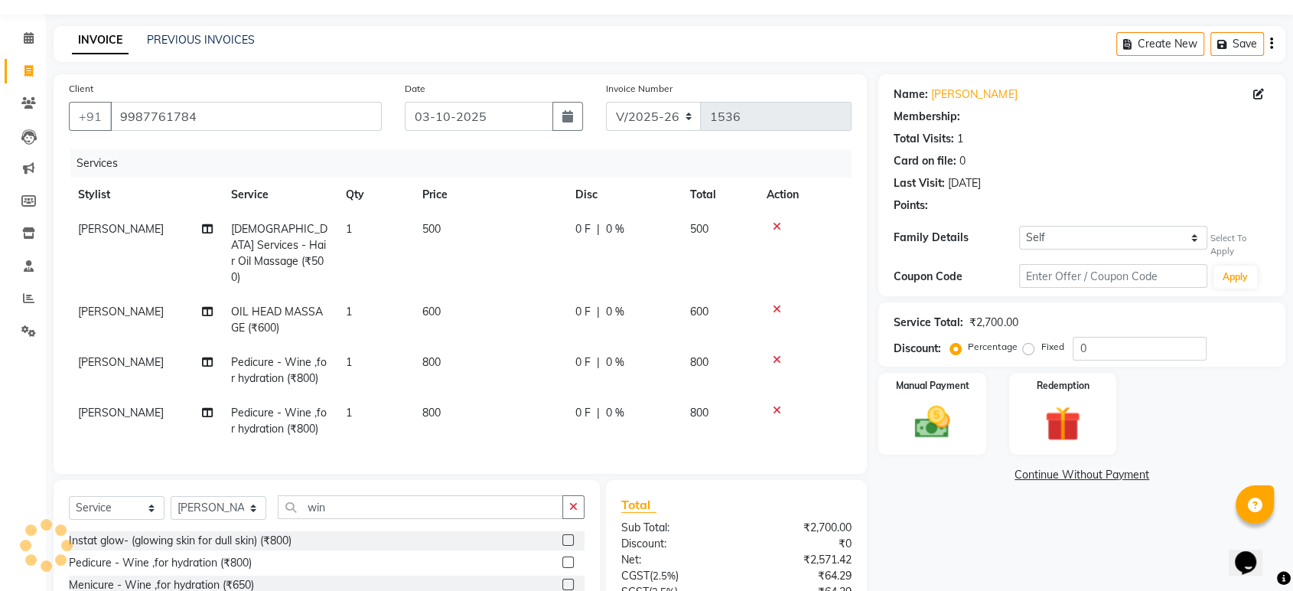
select select "1: Object"
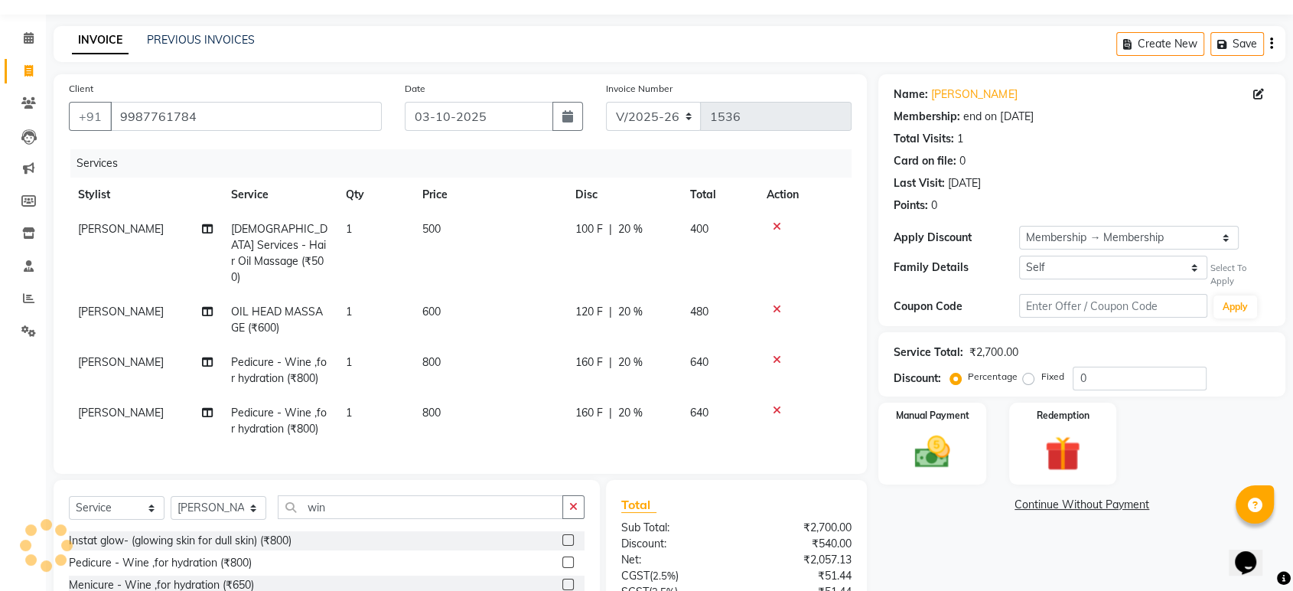
type input "20"
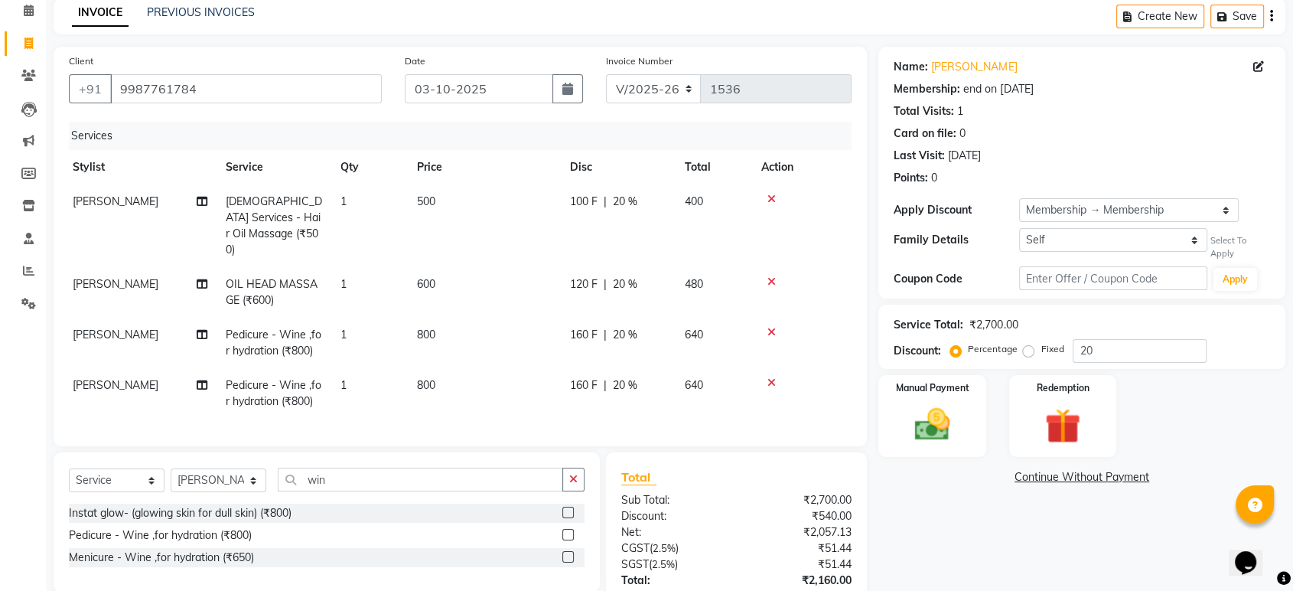
scroll to position [67, 0]
